Goal: Information Seeking & Learning: Learn about a topic

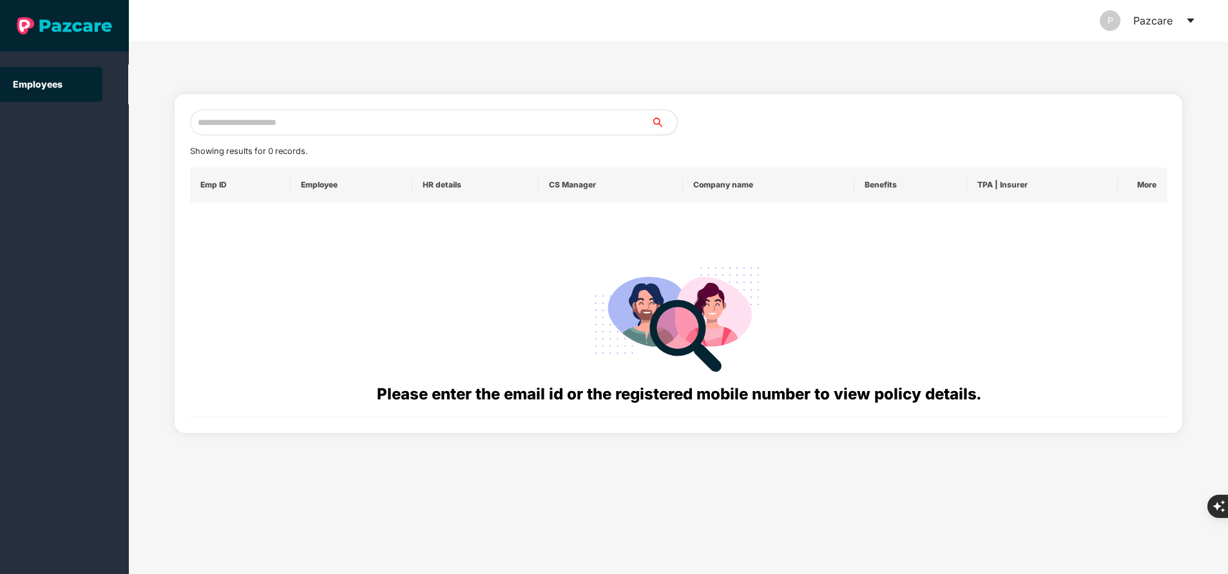
click at [289, 118] on input "text" at bounding box center [420, 123] width 461 height 26
paste input "**********"
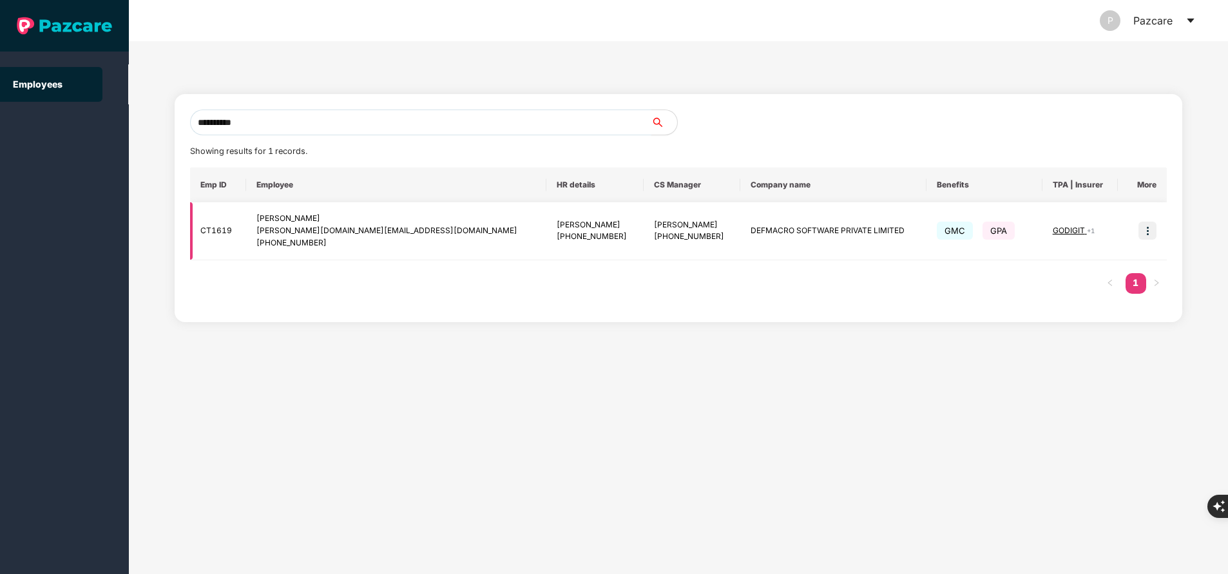
type input "**********"
click at [1147, 234] on img at bounding box center [1147, 231] width 18 height 18
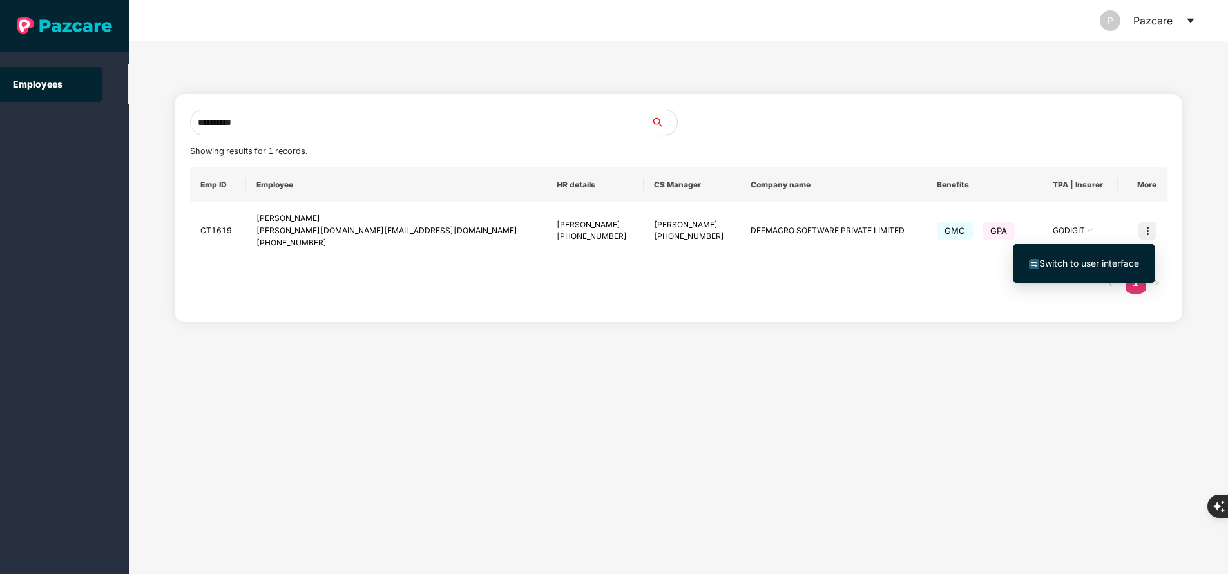
click at [1056, 265] on span "Switch to user interface" at bounding box center [1089, 263] width 100 height 11
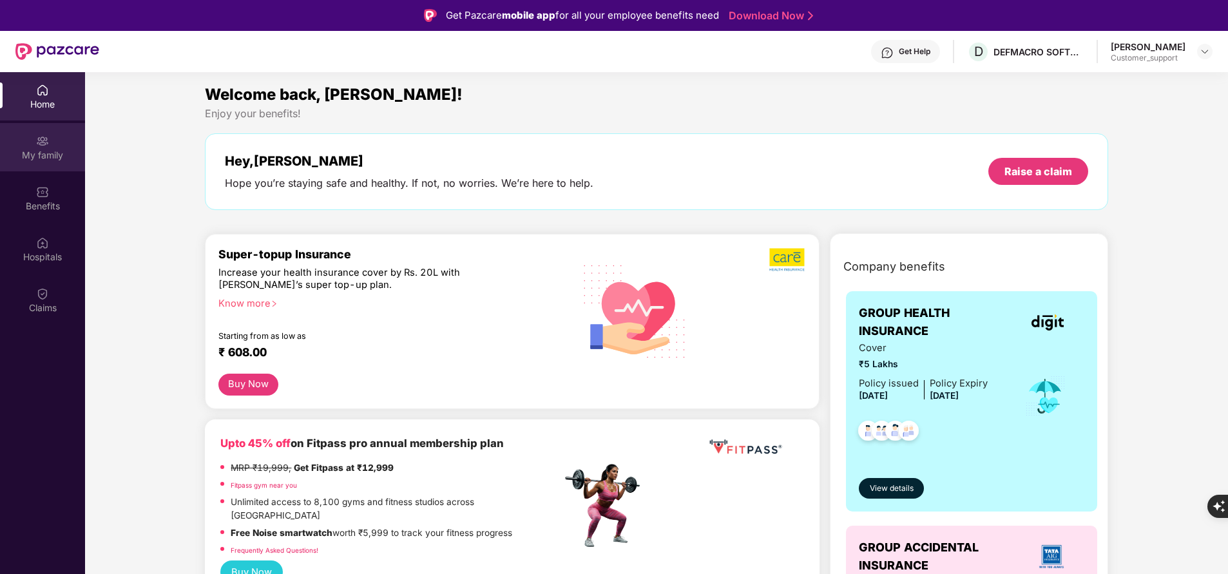
click at [47, 147] on img at bounding box center [42, 141] width 13 height 13
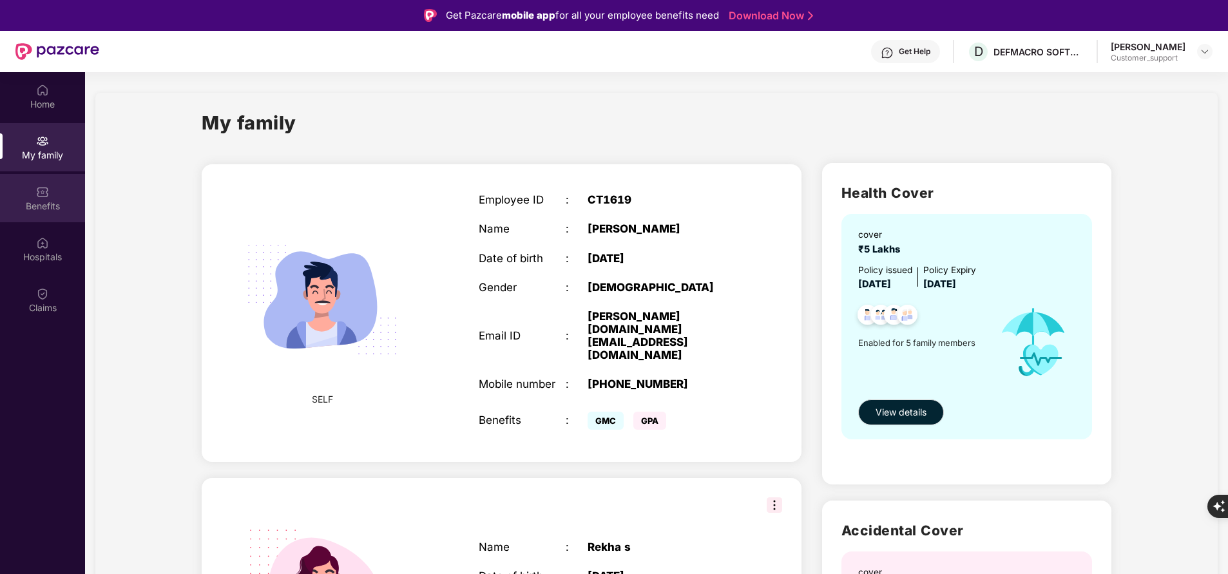
click at [33, 200] on div "Benefits" at bounding box center [42, 206] width 85 height 13
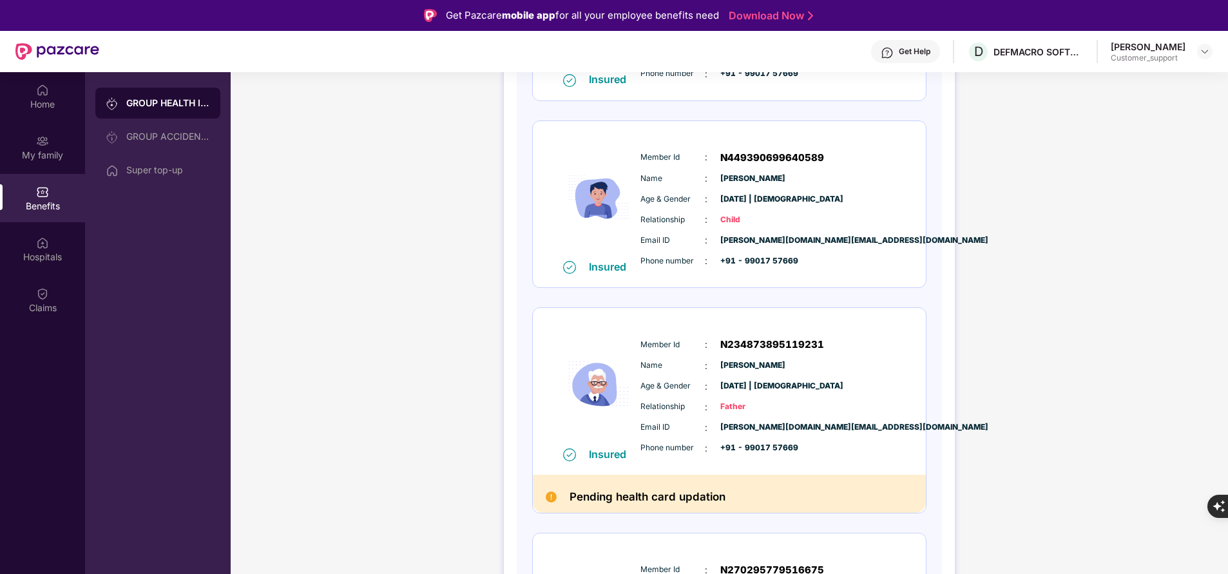
scroll to position [592, 0]
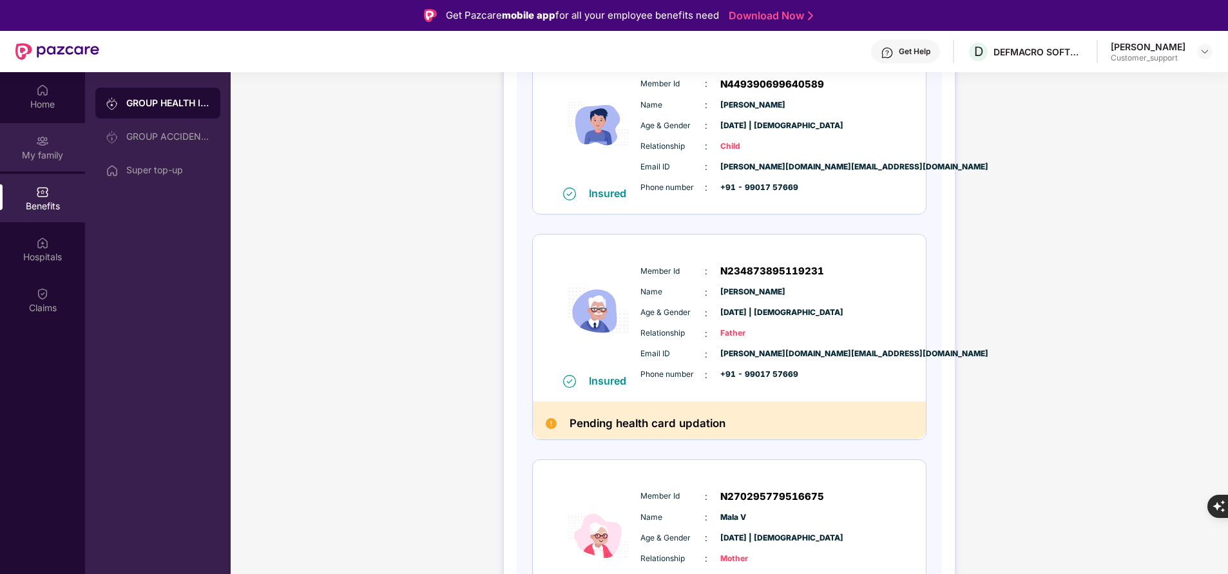
click at [28, 157] on div "My family" at bounding box center [42, 155] width 85 height 13
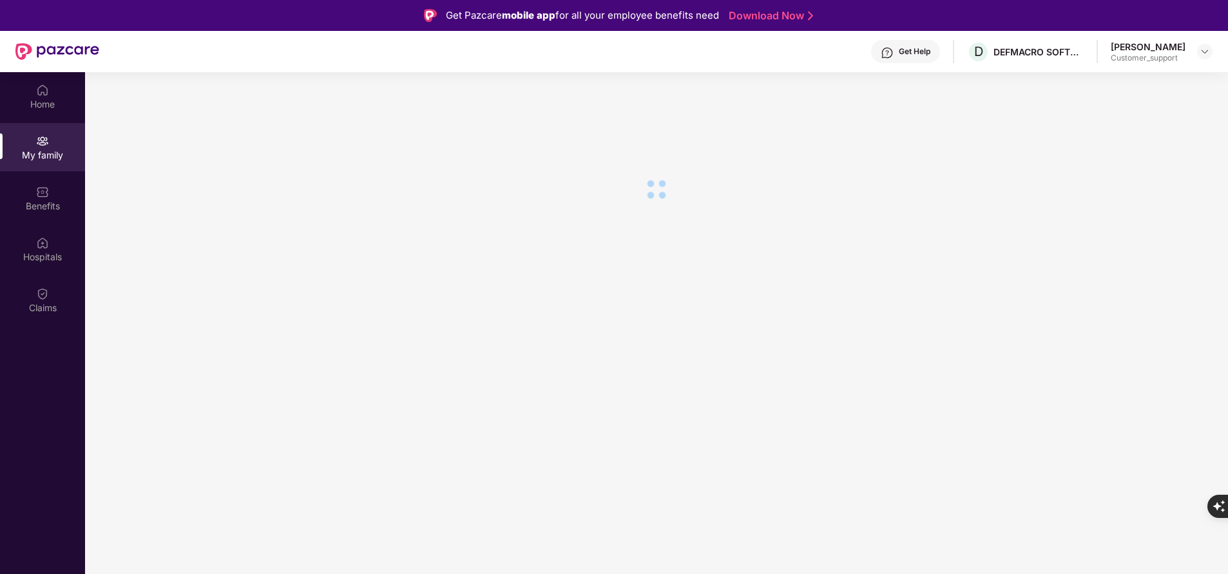
scroll to position [0, 0]
click at [38, 205] on div "Benefits" at bounding box center [42, 206] width 85 height 13
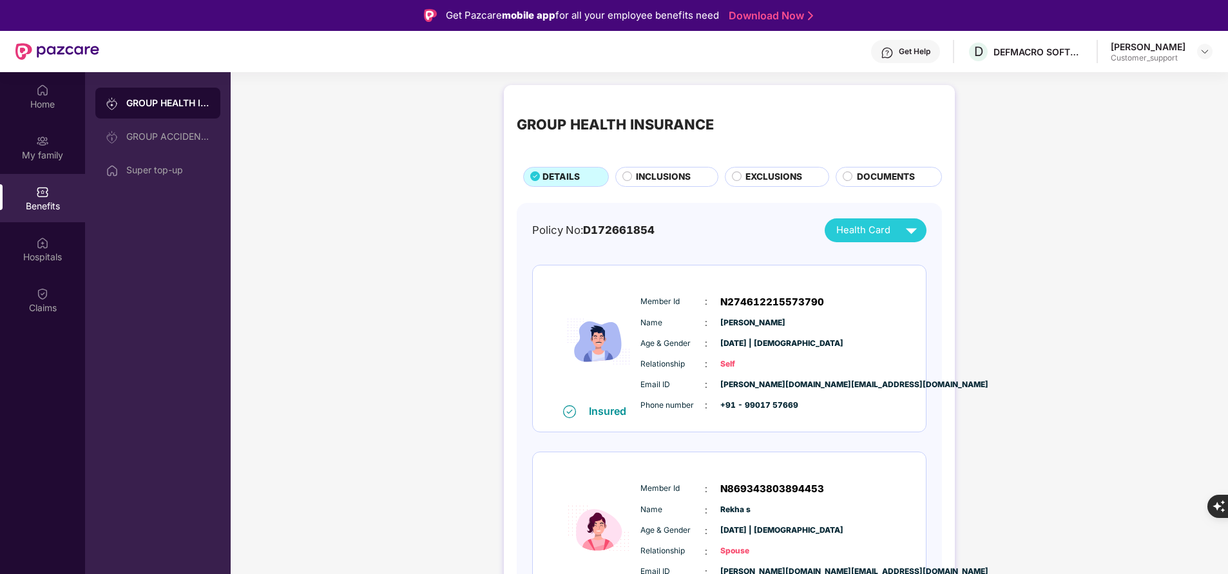
drag, startPoint x: 738, startPoint y: 403, endPoint x: 823, endPoint y: 406, distance: 85.1
click at [823, 406] on div "Phone number : +91 - 99017 57669" at bounding box center [768, 405] width 256 height 14
copy span "- 99017 57669"
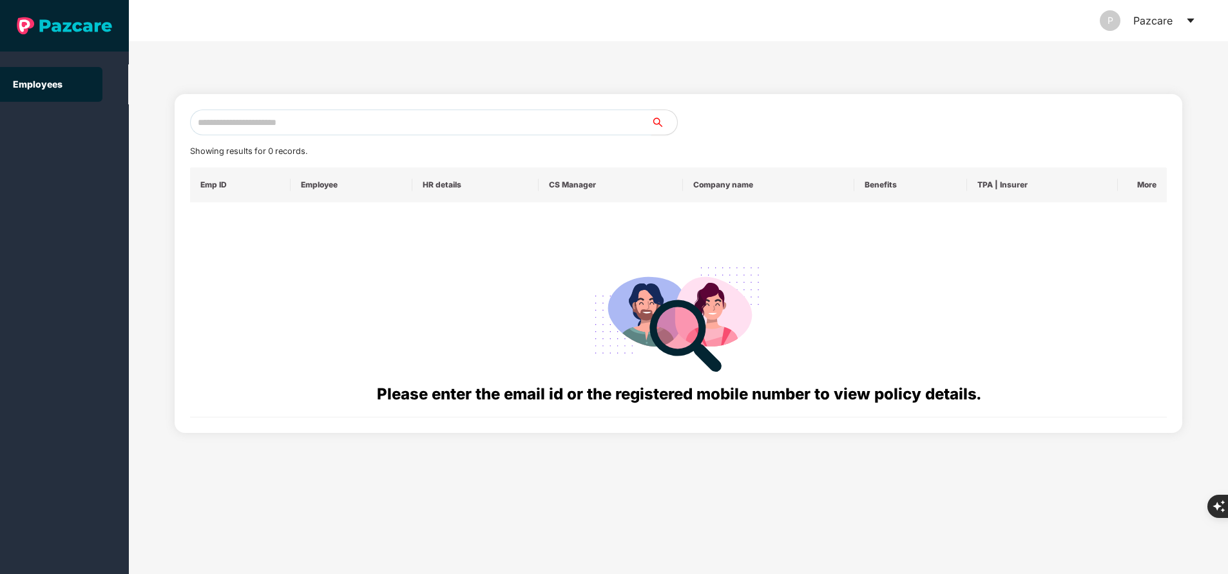
click at [445, 124] on input "text" at bounding box center [420, 123] width 461 height 26
paste input "**********"
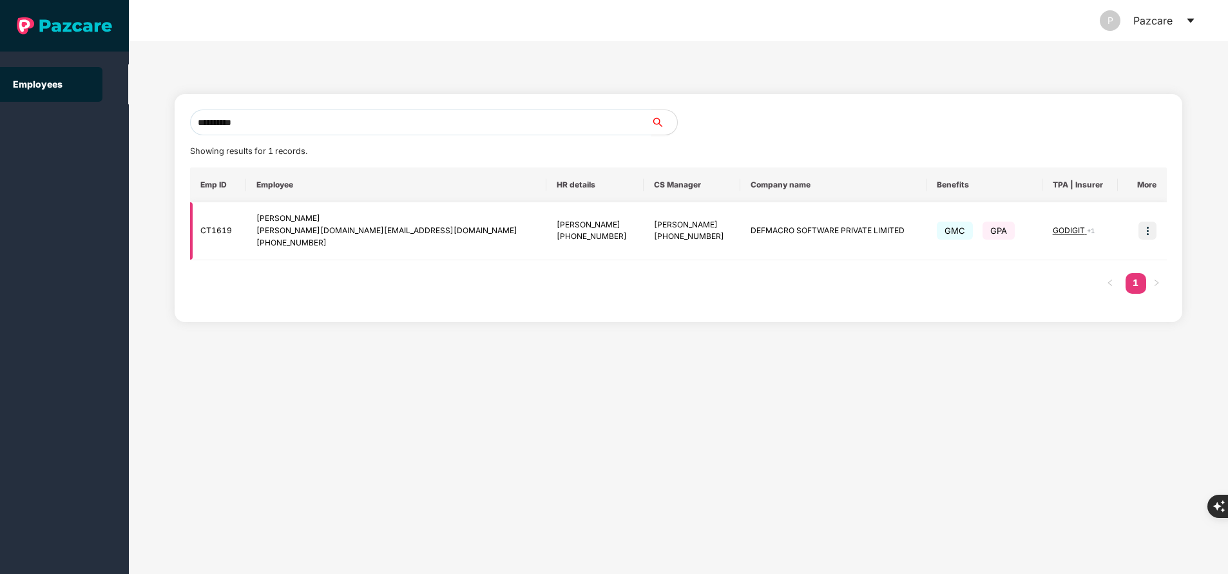
type input "**********"
click at [1053, 231] on span "GODIGIT" at bounding box center [1070, 230] width 34 height 10
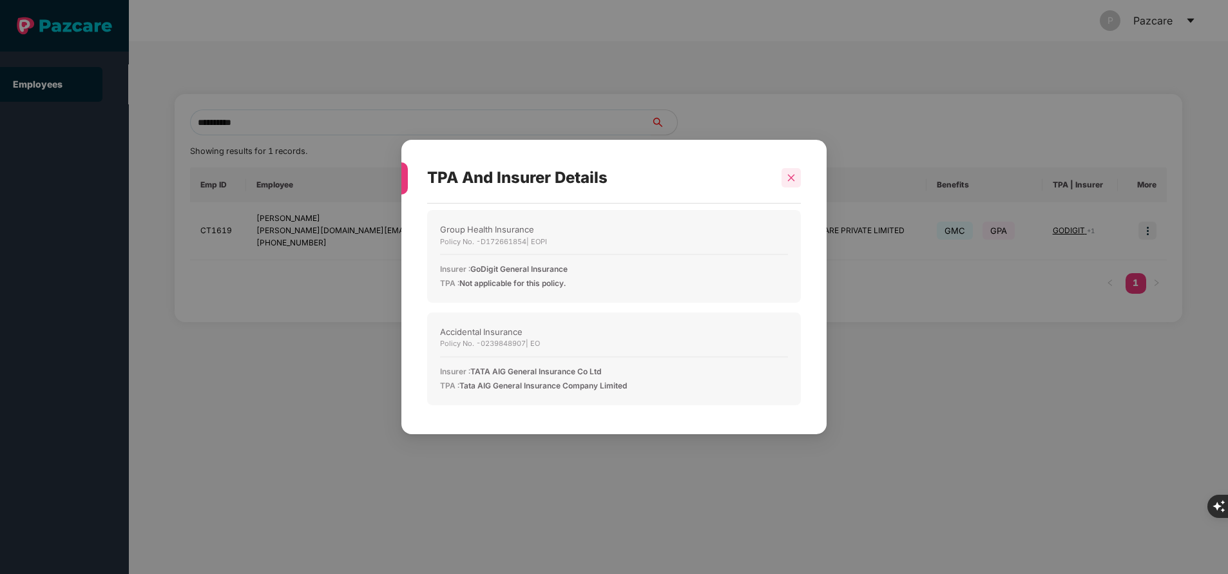
click at [789, 182] on icon "close" at bounding box center [791, 177] width 9 height 9
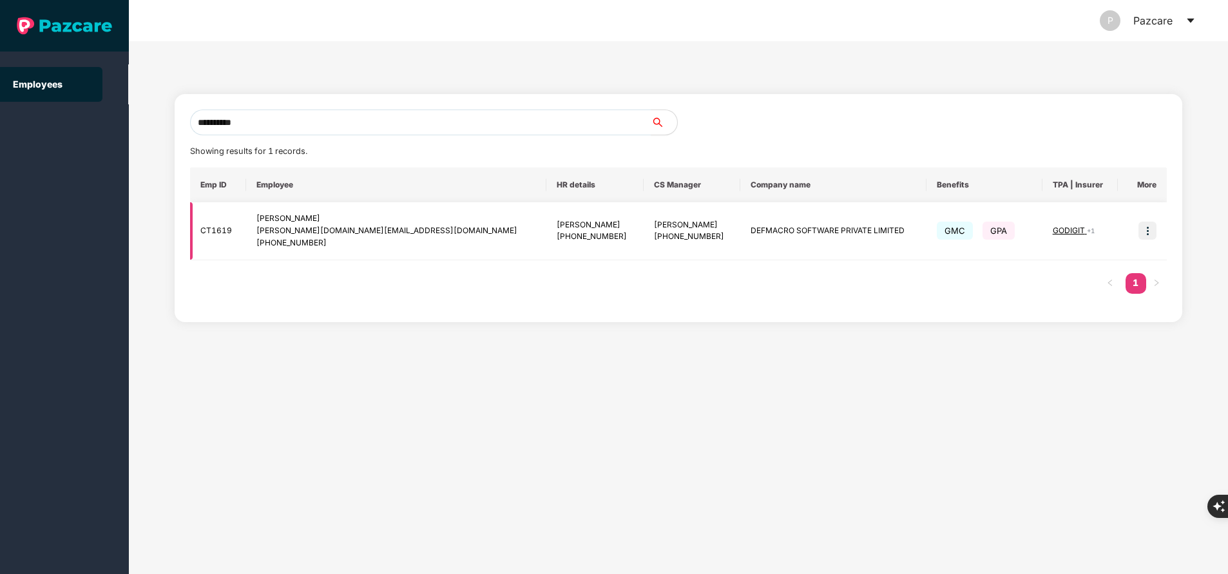
click at [654, 240] on div "[PHONE_NUMBER]" at bounding box center [692, 237] width 77 height 12
copy div "916388263181"
click at [1143, 229] on img at bounding box center [1147, 231] width 18 height 18
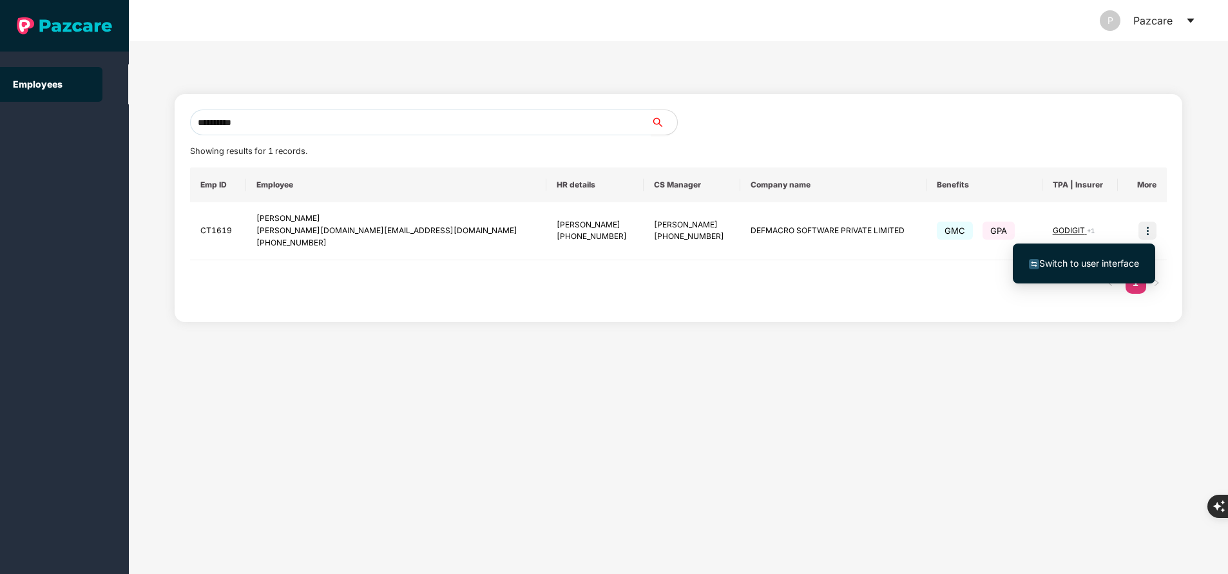
click at [1113, 264] on span "Switch to user interface" at bounding box center [1089, 263] width 100 height 11
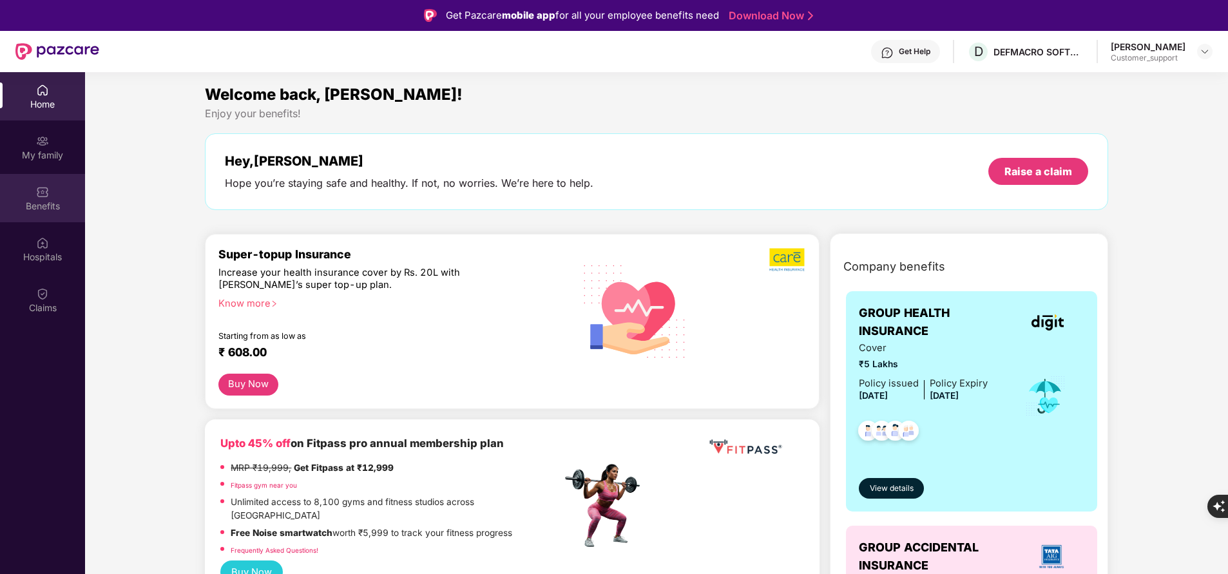
click at [35, 207] on div "Benefits" at bounding box center [42, 206] width 85 height 13
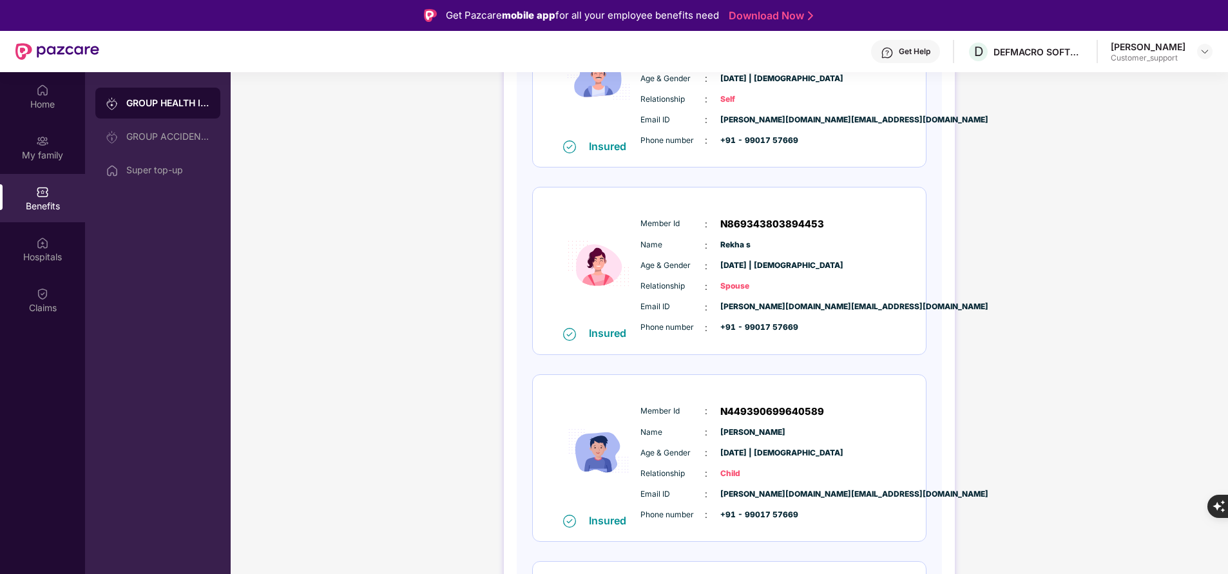
scroll to position [508, 0]
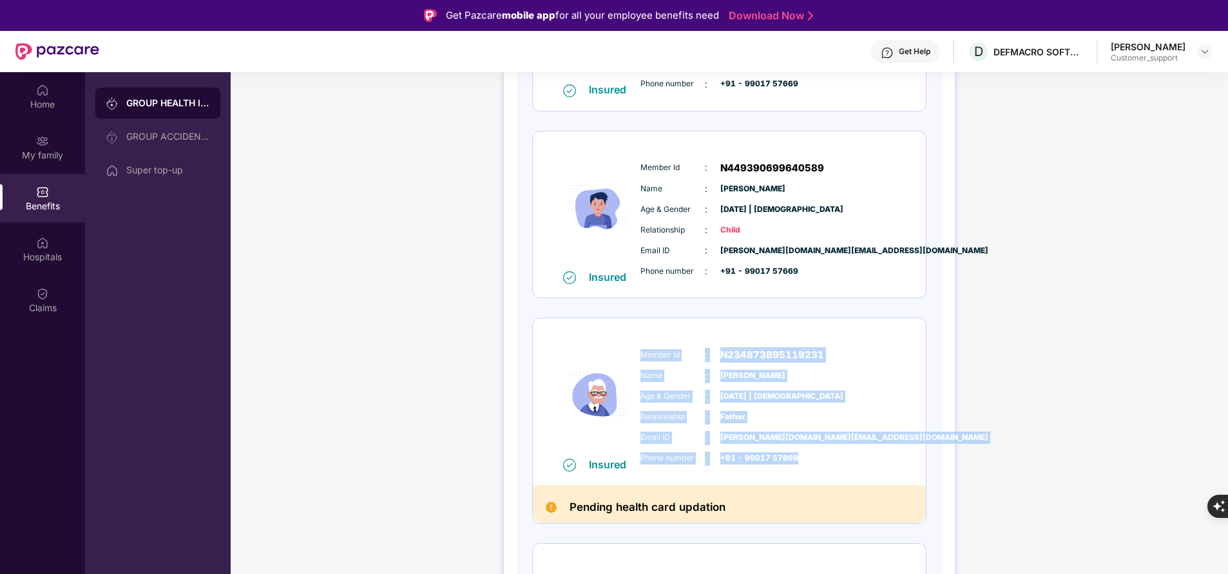
drag, startPoint x: 639, startPoint y: 354, endPoint x: 814, endPoint y: 458, distance: 203.1
click at [814, 458] on div "Member Id : N234873895119231 Name : [PERSON_NAME] Age & Gender : [DATE] | [DEMO…" at bounding box center [768, 406] width 262 height 131
copy div "Member Id : N234873895119231 Name : [PERSON_NAME] Age & Gender : [DATE] | [DEMO…"
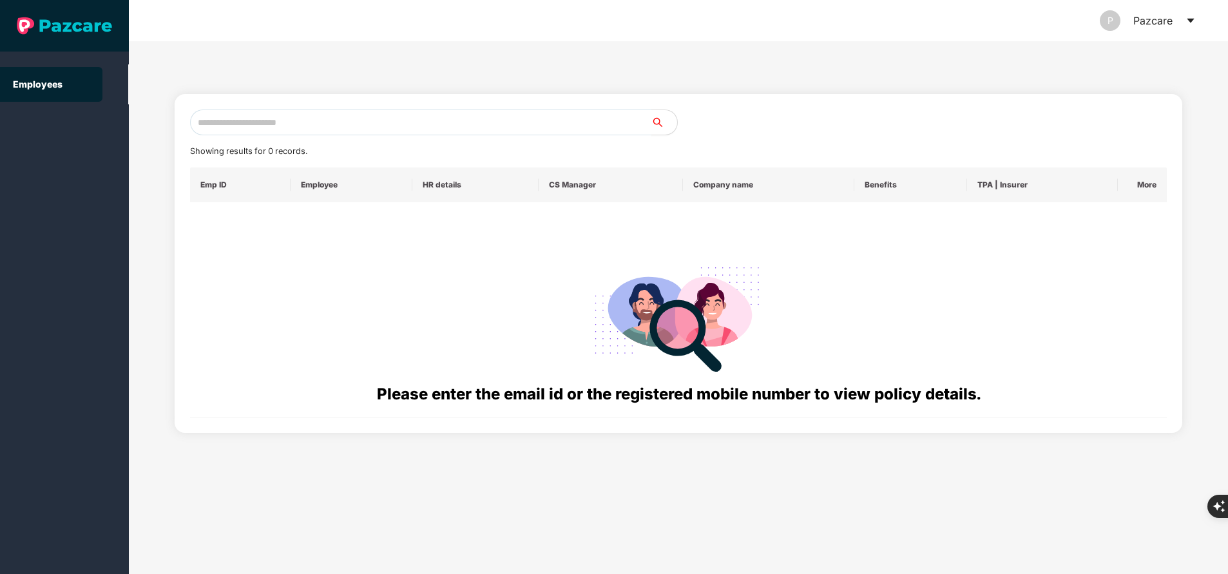
click at [343, 128] on input "text" at bounding box center [420, 123] width 461 height 26
paste input "**********"
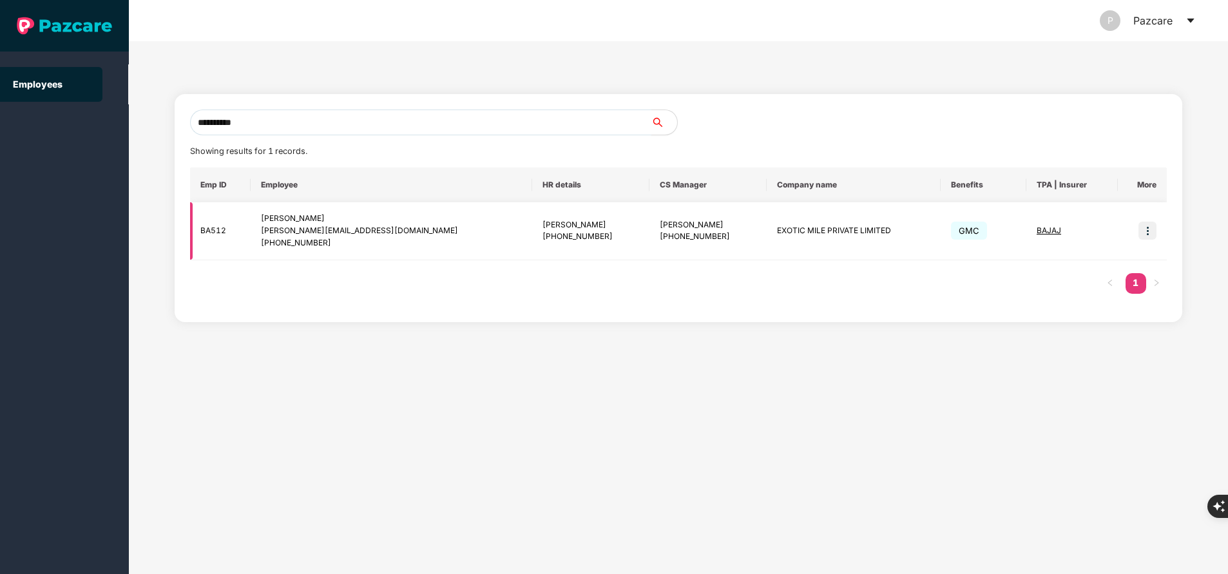
type input "**********"
click at [1145, 233] on img at bounding box center [1147, 231] width 18 height 18
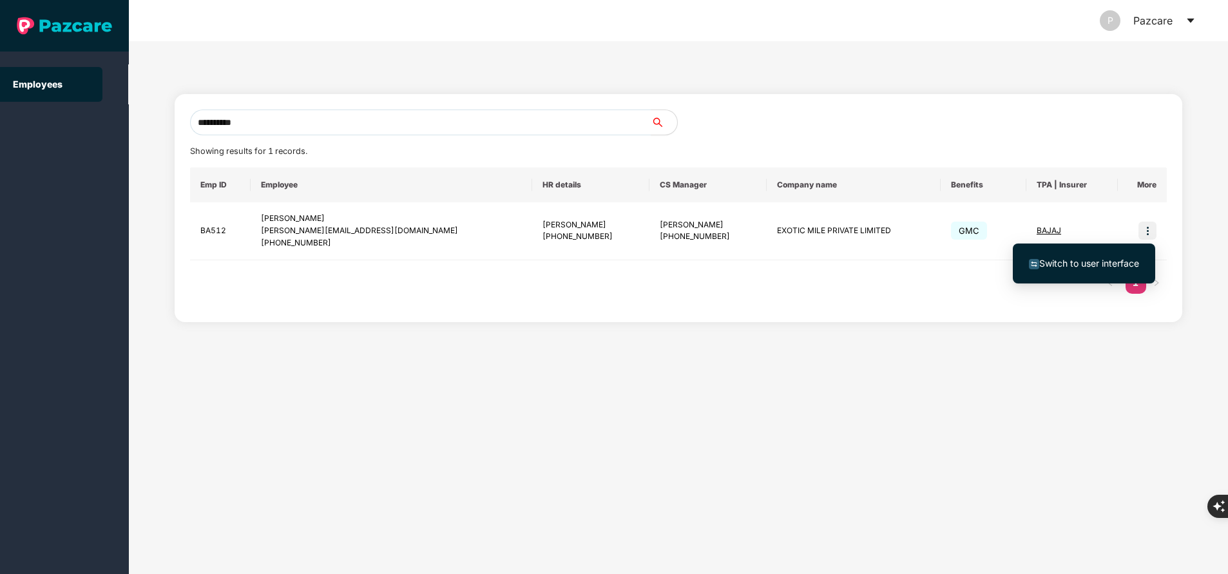
click at [1073, 262] on span "Switch to user interface" at bounding box center [1089, 263] width 100 height 11
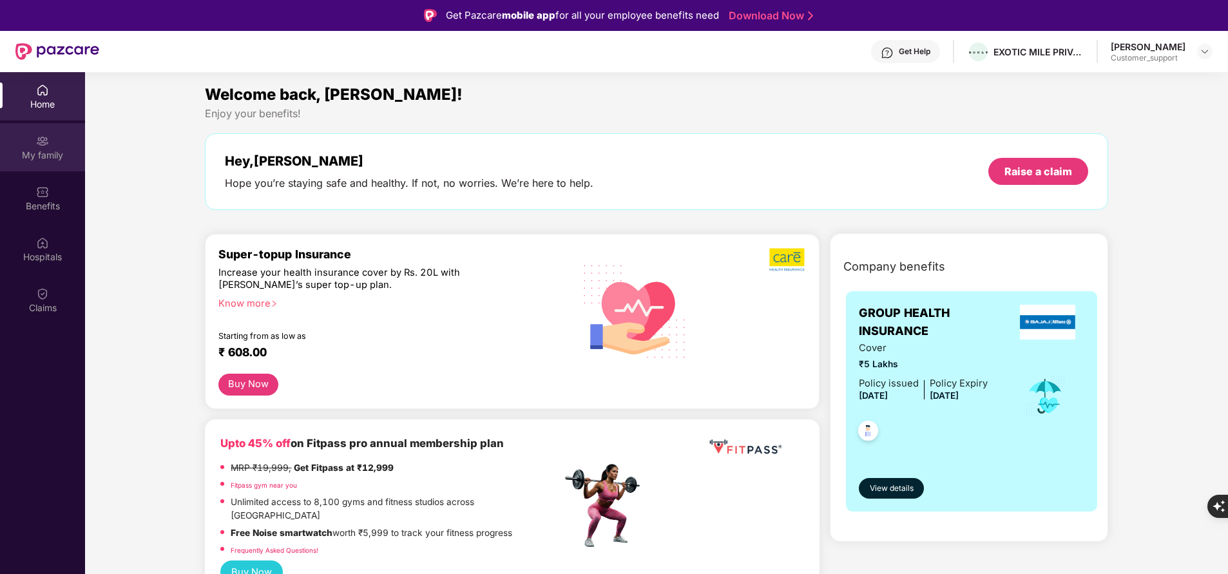
click at [64, 160] on div "My family" at bounding box center [42, 155] width 85 height 13
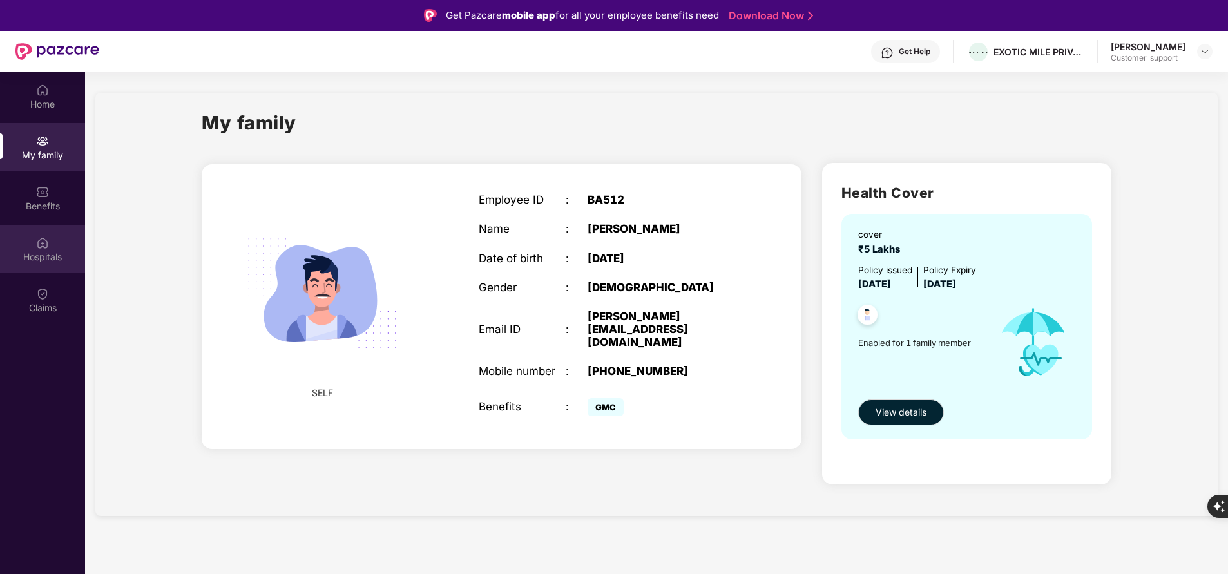
click at [50, 247] on div "Hospitals" at bounding box center [42, 249] width 85 height 48
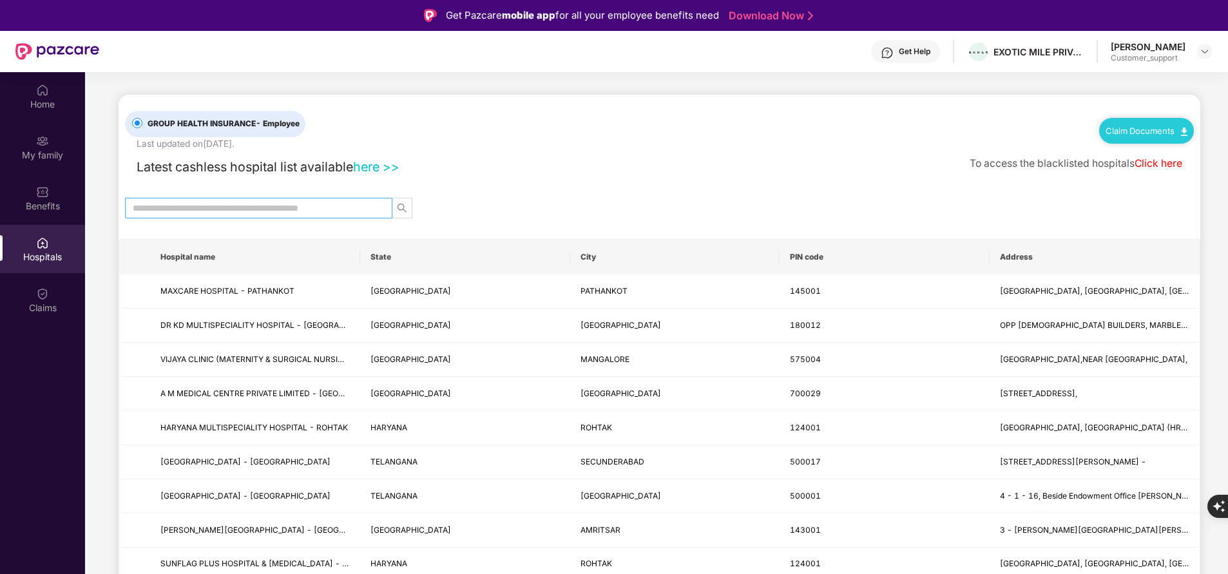
click at [329, 206] on input "text" at bounding box center [254, 208] width 242 height 14
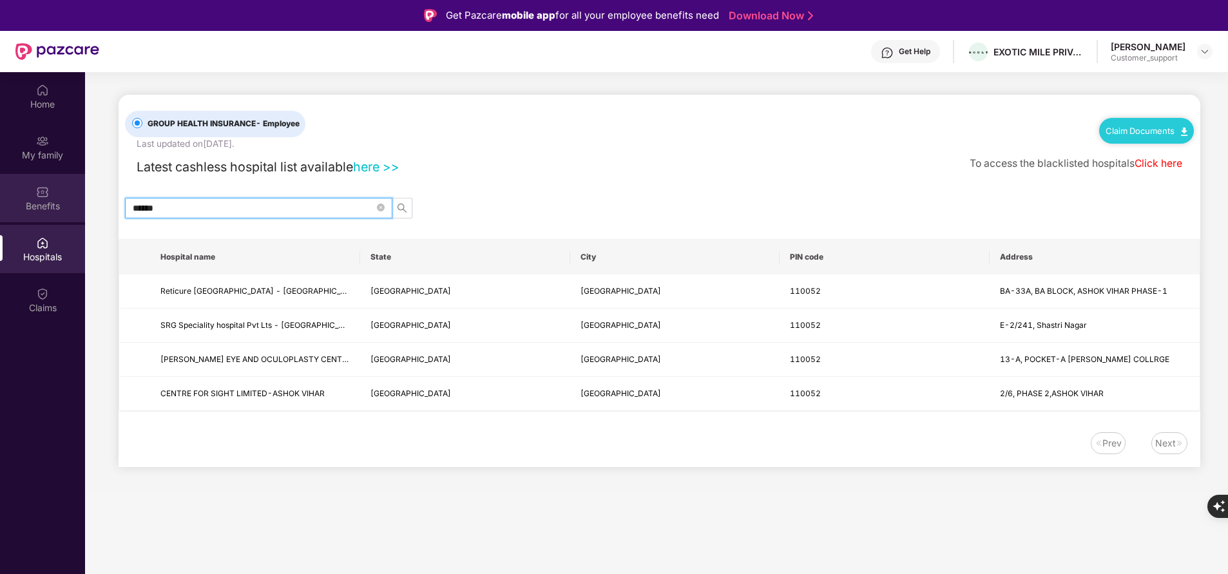
type input "******"
click at [48, 195] on img at bounding box center [42, 192] width 13 height 13
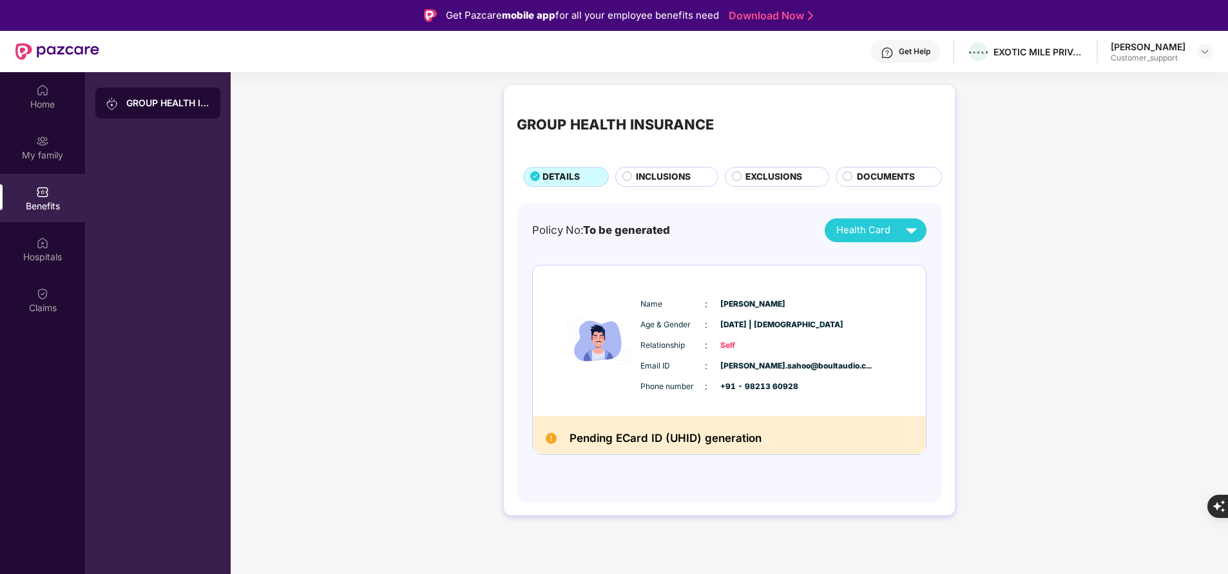
click at [766, 175] on span "EXCLUSIONS" at bounding box center [773, 177] width 57 height 14
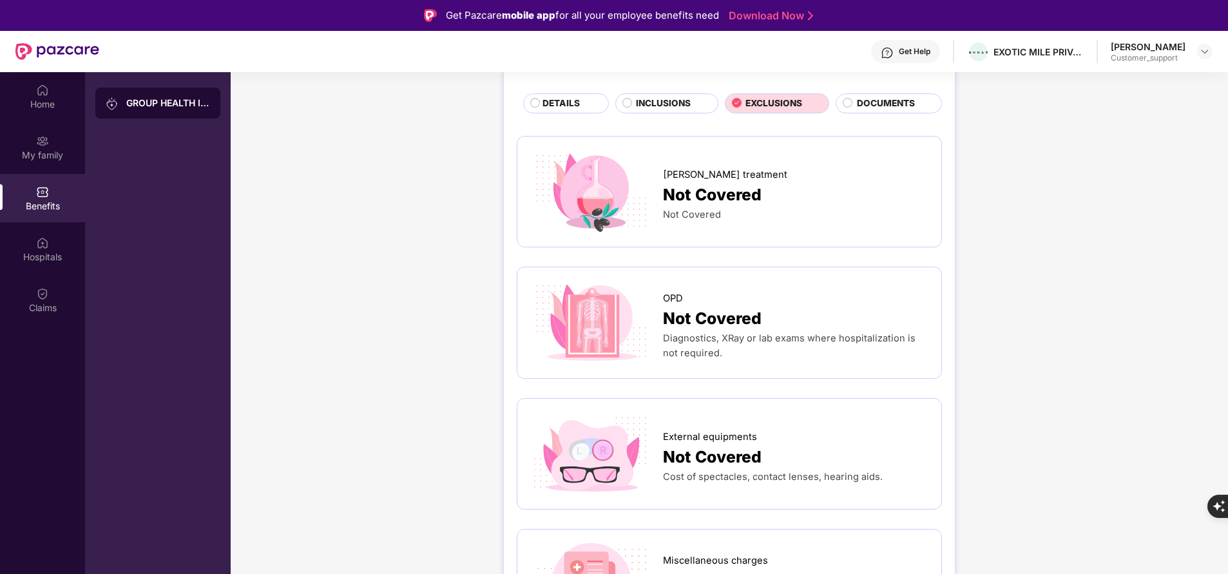
scroll to position [0, 0]
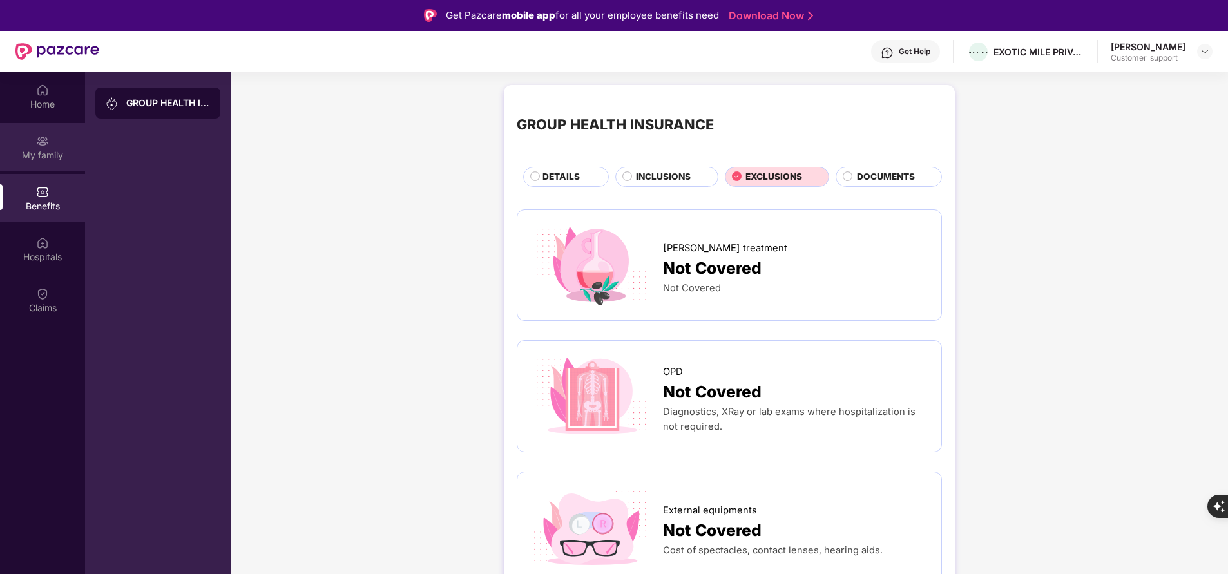
click at [59, 155] on div "My family" at bounding box center [42, 155] width 85 height 13
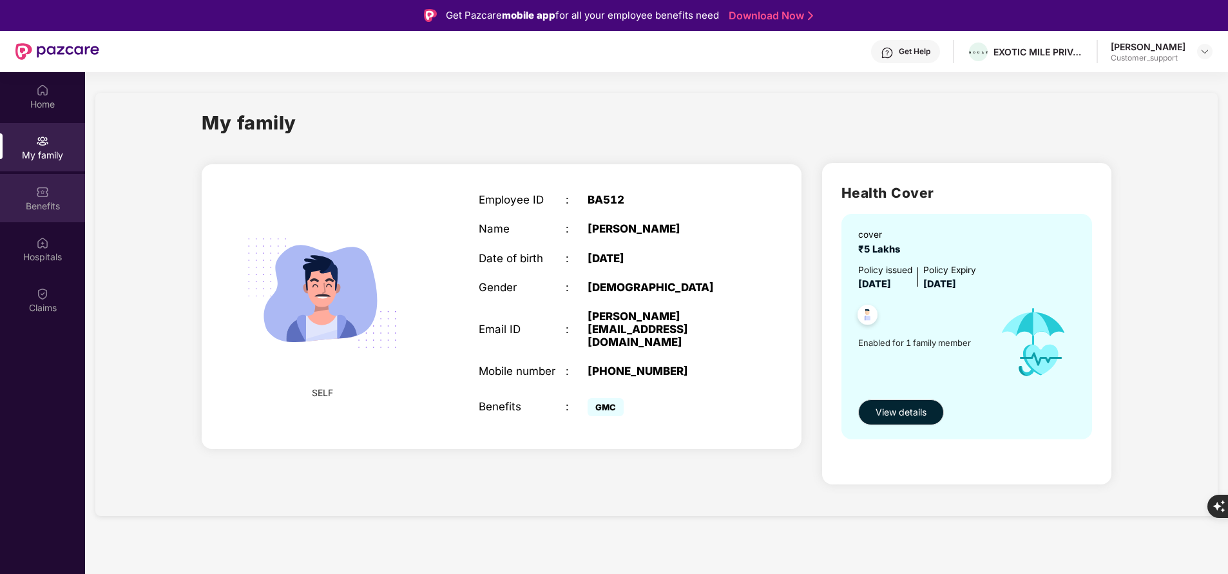
click at [65, 197] on div "Benefits" at bounding box center [42, 198] width 85 height 48
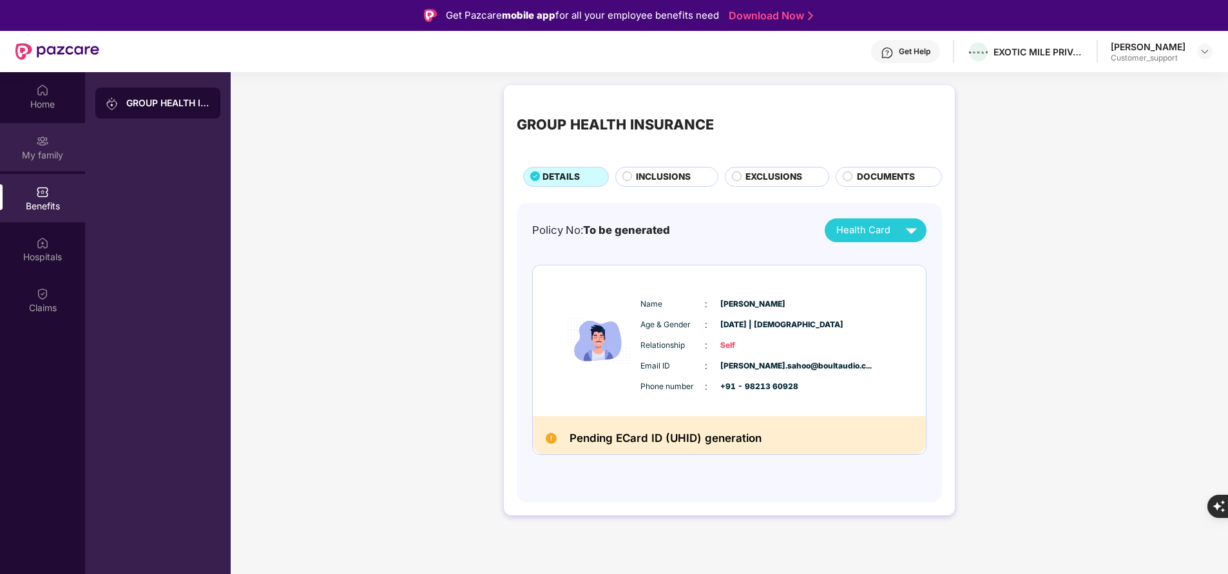
click at [47, 149] on div "My family" at bounding box center [42, 155] width 85 height 13
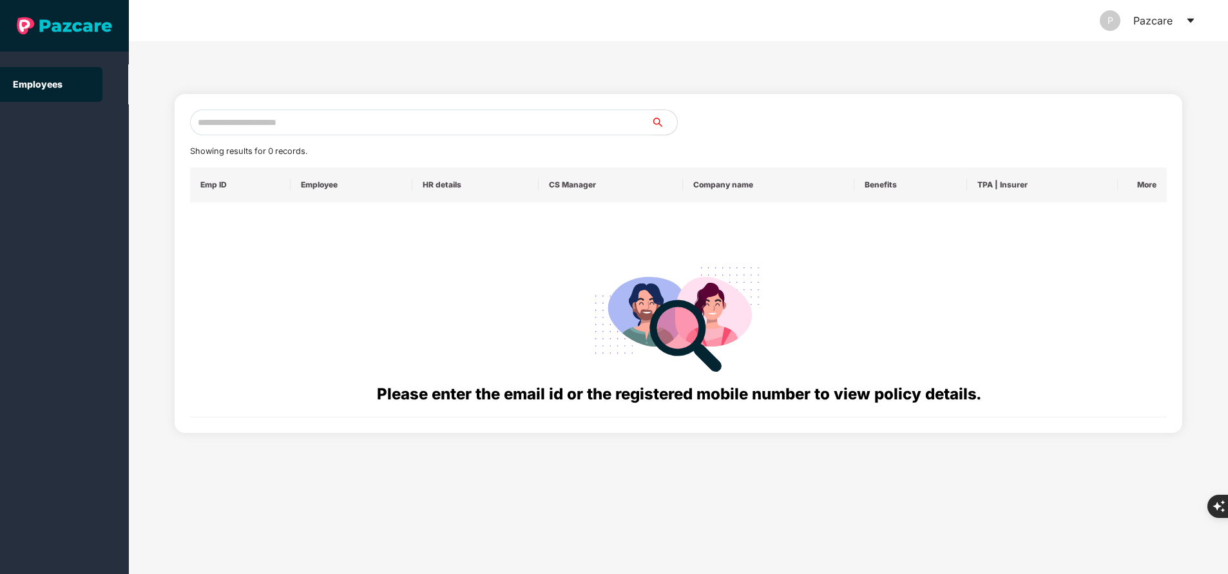
click at [415, 134] on input "text" at bounding box center [420, 123] width 461 height 26
paste input "**********"
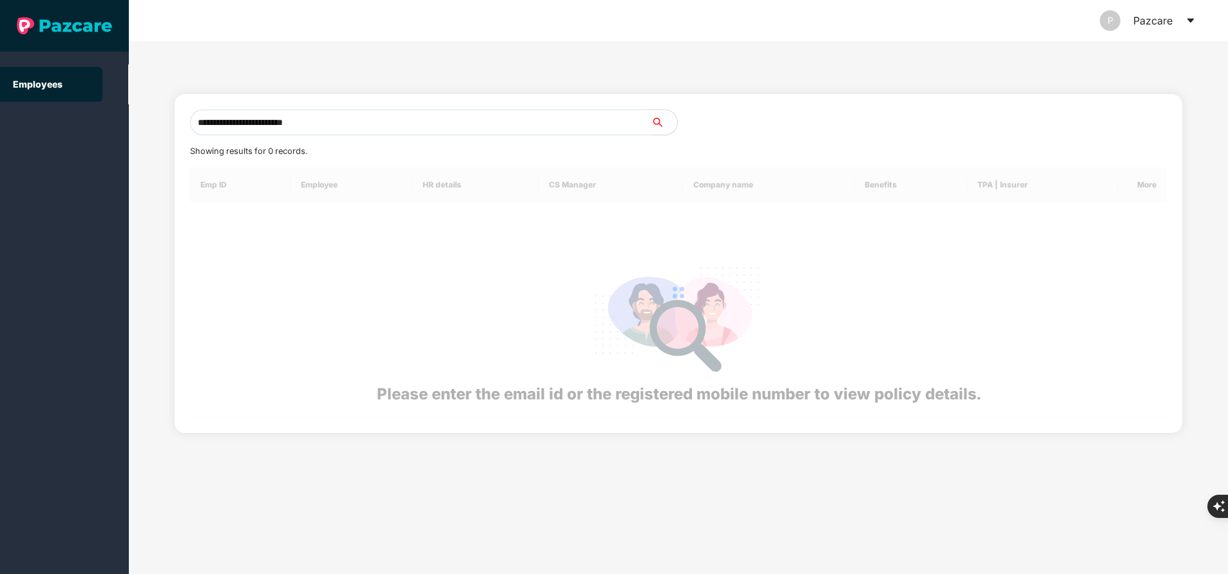
click at [415, 134] on input "**********" at bounding box center [420, 123] width 461 height 26
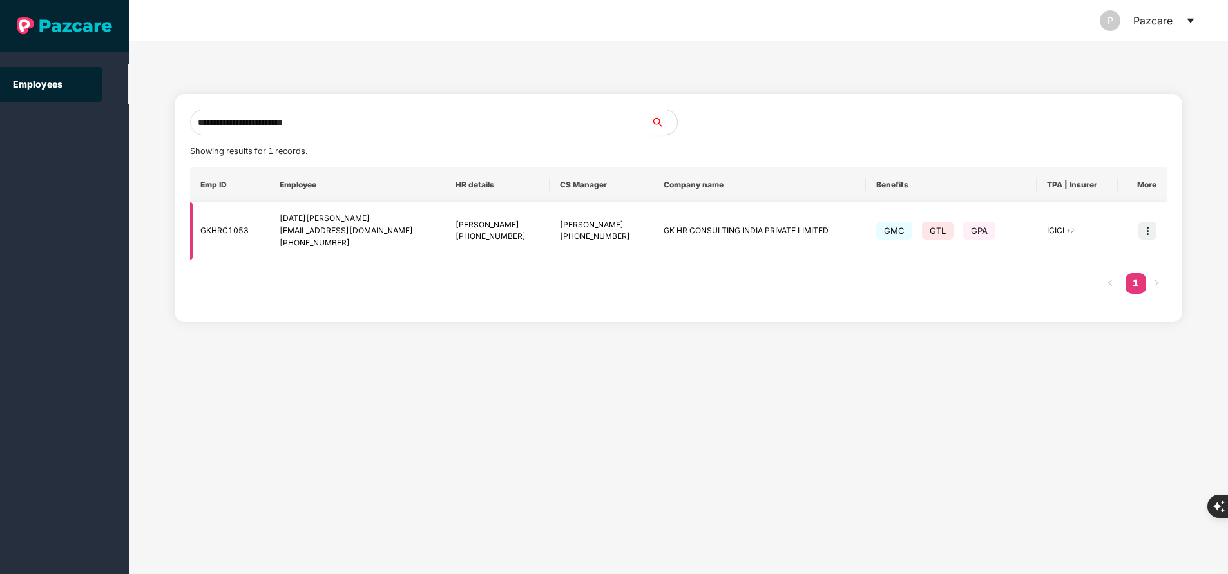
type input "**********"
click at [1139, 229] on img at bounding box center [1147, 231] width 18 height 18
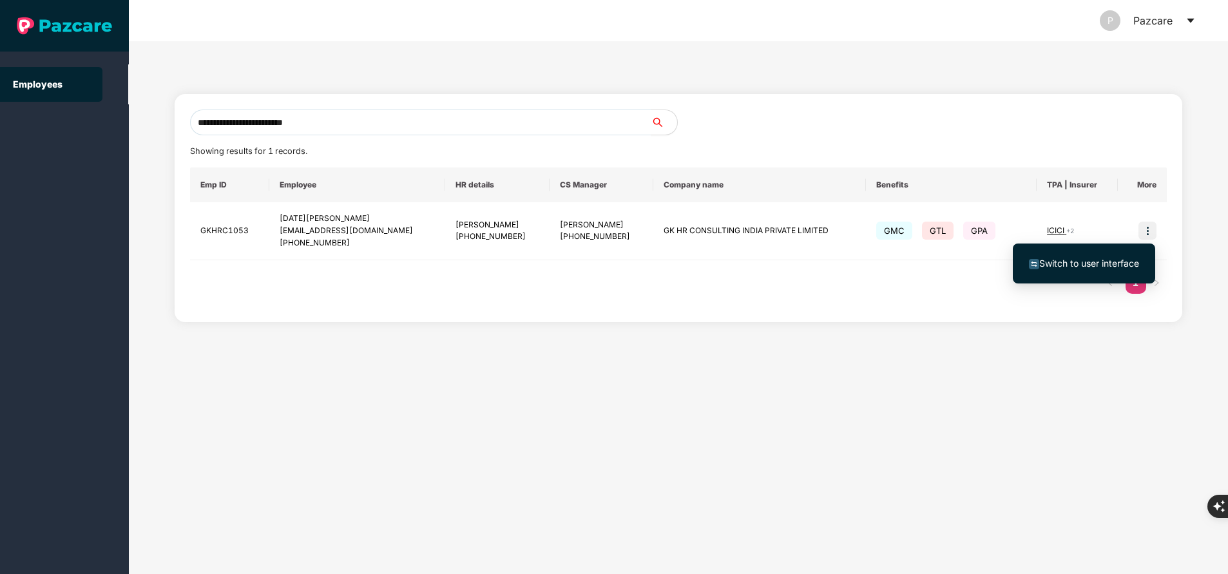
click at [1102, 269] on span "Switch to user interface" at bounding box center [1084, 263] width 110 height 14
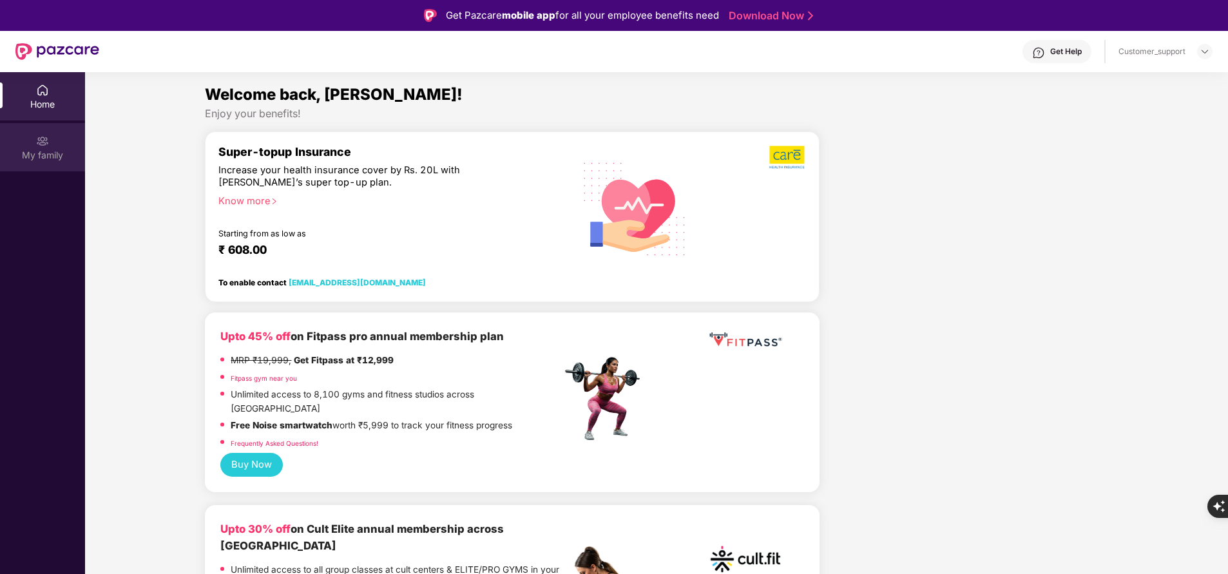
click at [50, 153] on div "My family" at bounding box center [42, 155] width 85 height 13
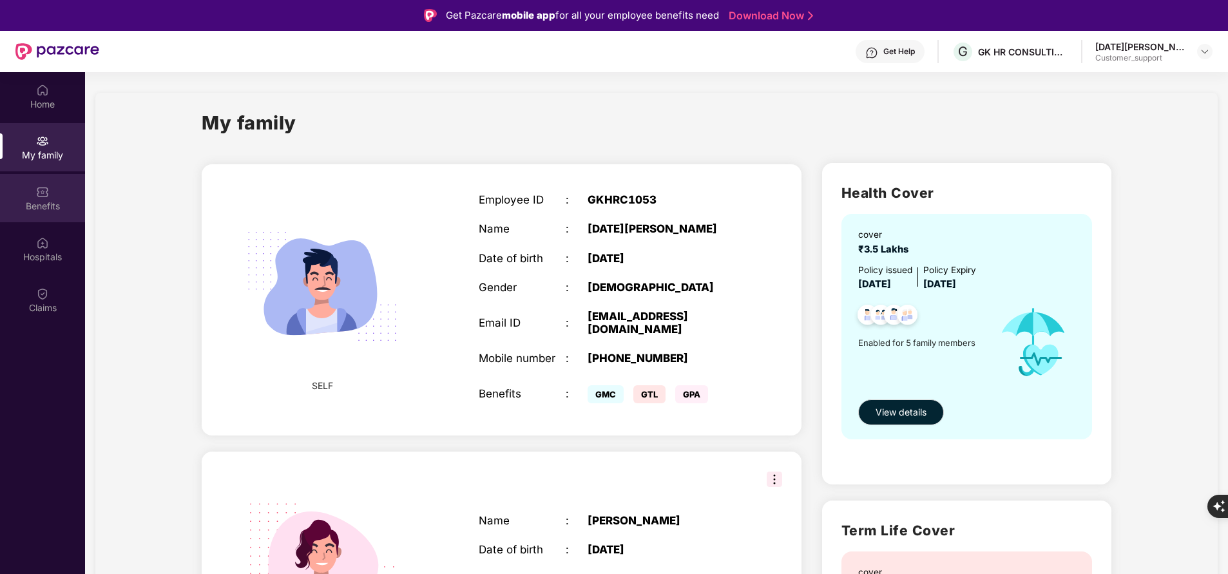
click at [50, 194] on div "Benefits" at bounding box center [42, 198] width 85 height 48
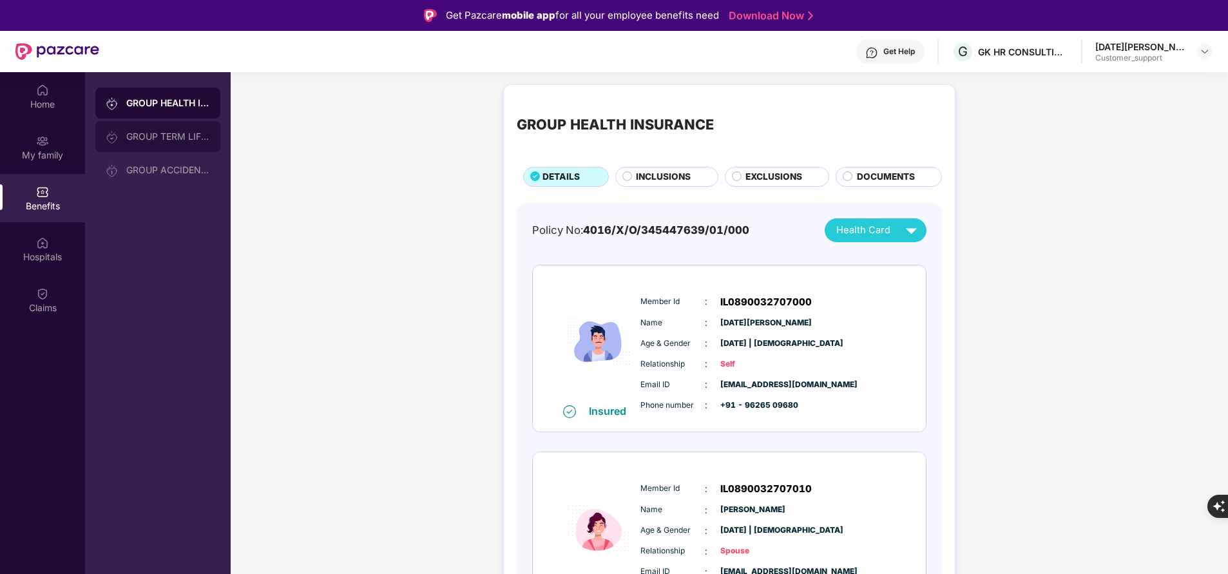
click at [186, 131] on div "GROUP TERM LIFE INSURANCE" at bounding box center [168, 136] width 84 height 10
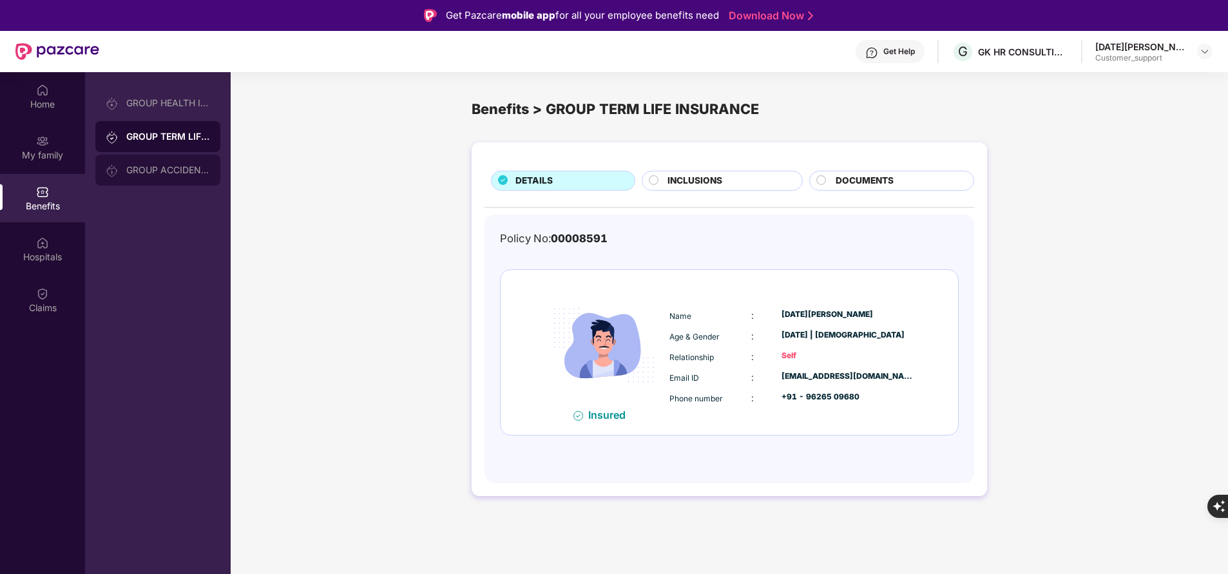
click at [171, 166] on div "GROUP ACCIDENTAL INSURANCE" at bounding box center [168, 170] width 84 height 10
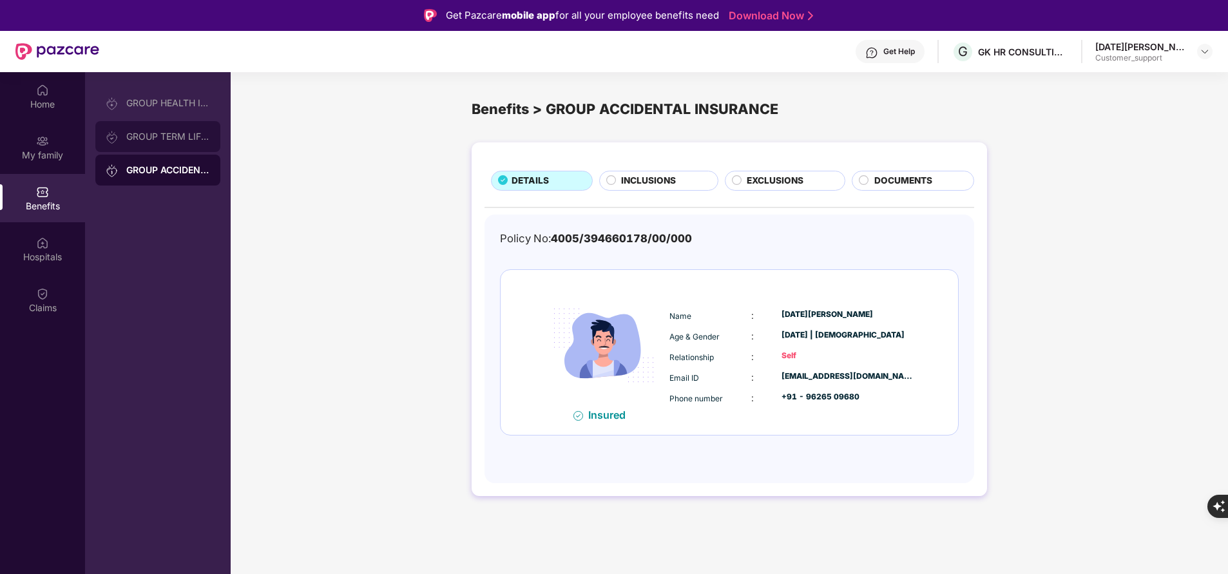
click at [175, 141] on div "GROUP TERM LIFE INSURANCE" at bounding box center [168, 136] width 84 height 10
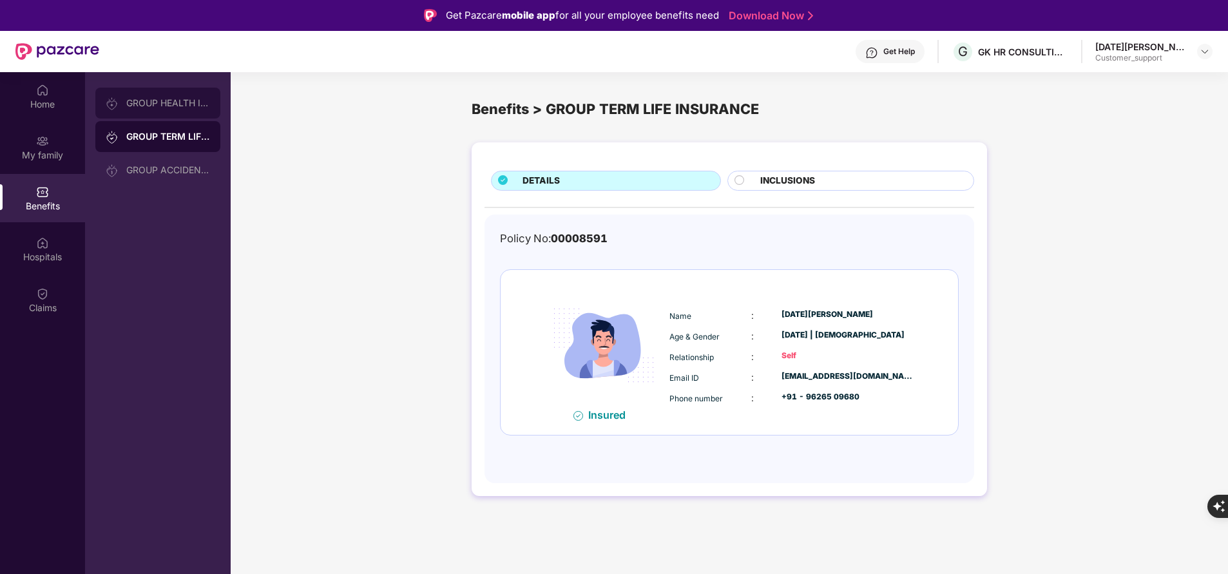
click at [194, 111] on div "GROUP HEALTH INSURANCE" at bounding box center [157, 103] width 125 height 31
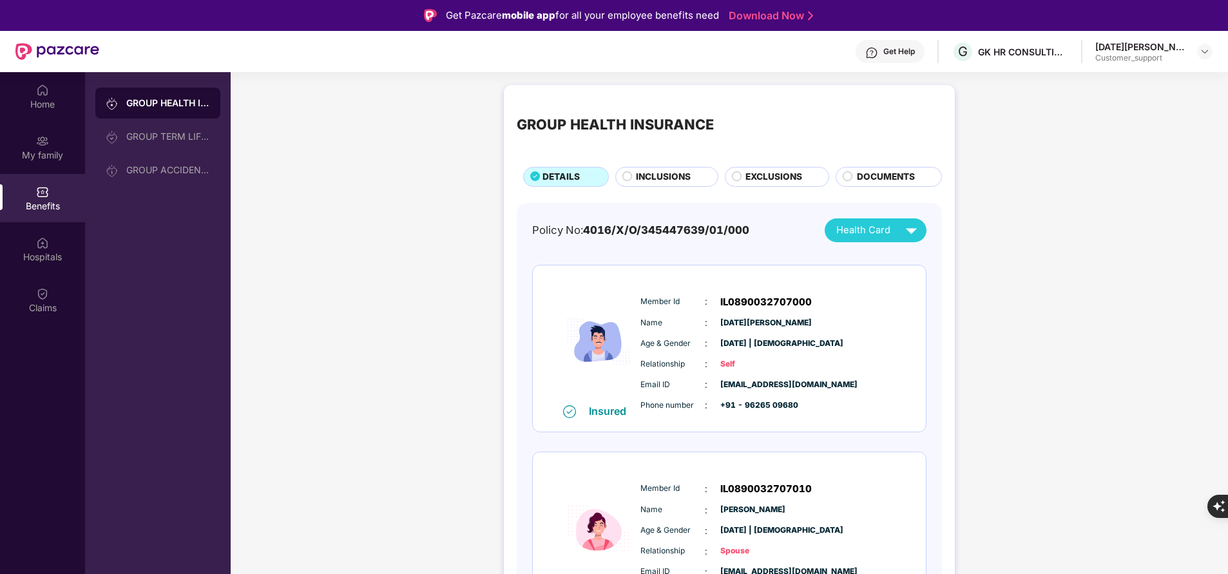
click at [758, 172] on span "EXCLUSIONS" at bounding box center [773, 177] width 57 height 14
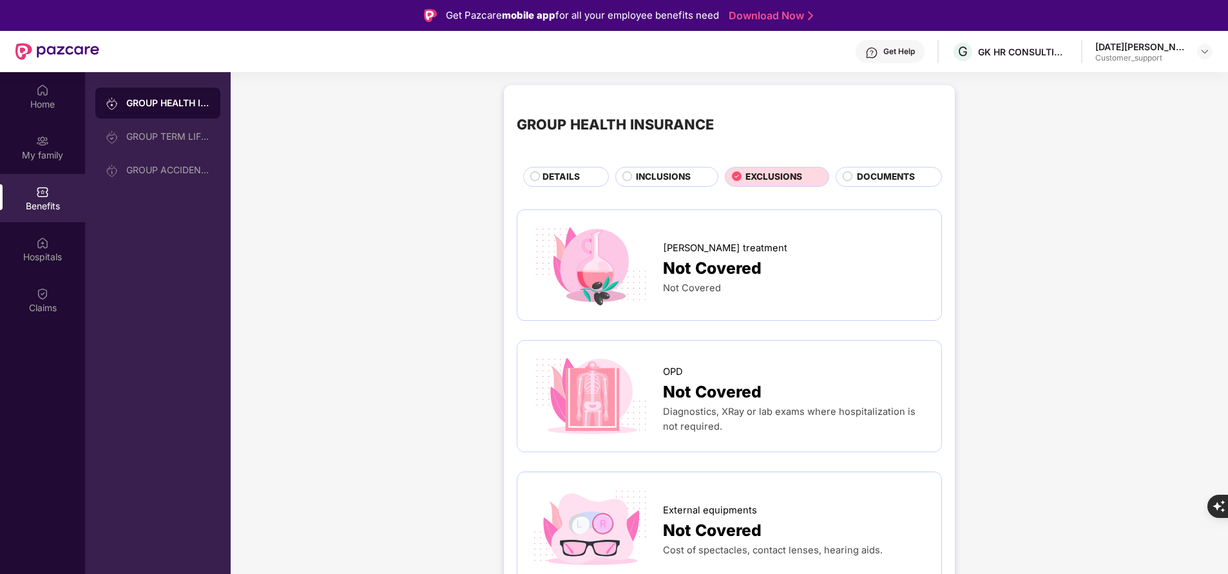
scroll to position [61, 0]
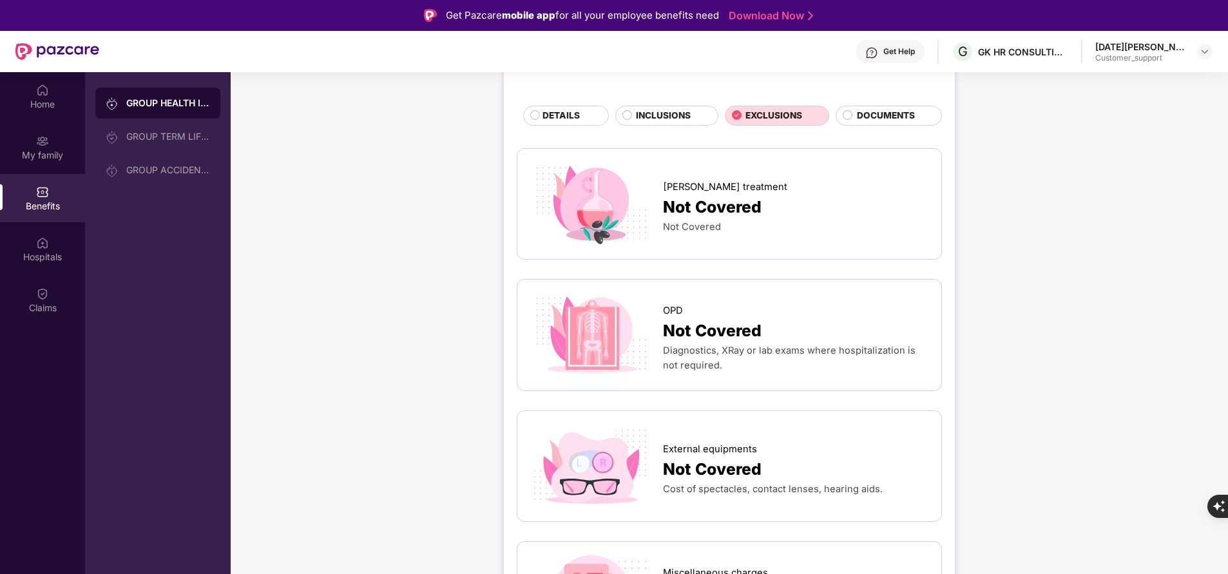
drag, startPoint x: 735, startPoint y: 367, endPoint x: 665, endPoint y: 306, distance: 93.1
click at [665, 306] on span "OPD" at bounding box center [673, 310] width 20 height 15
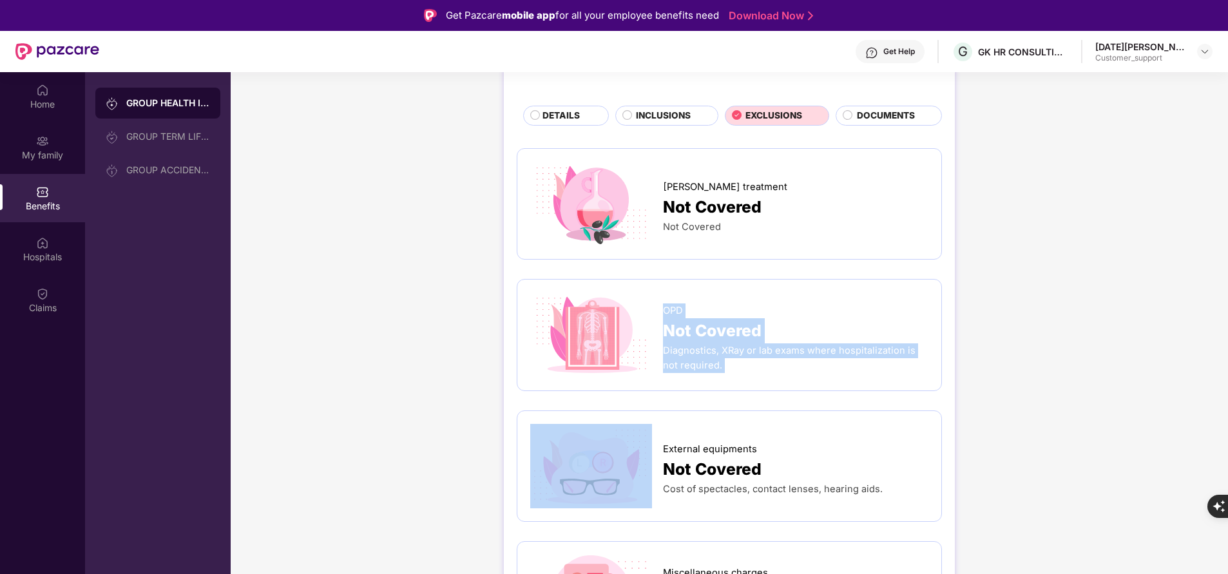
copy div "OPD Not Covered Diagnostics, XRay or lab exams where hospitalization is not req…"
